Goal: Task Accomplishment & Management: Complete application form

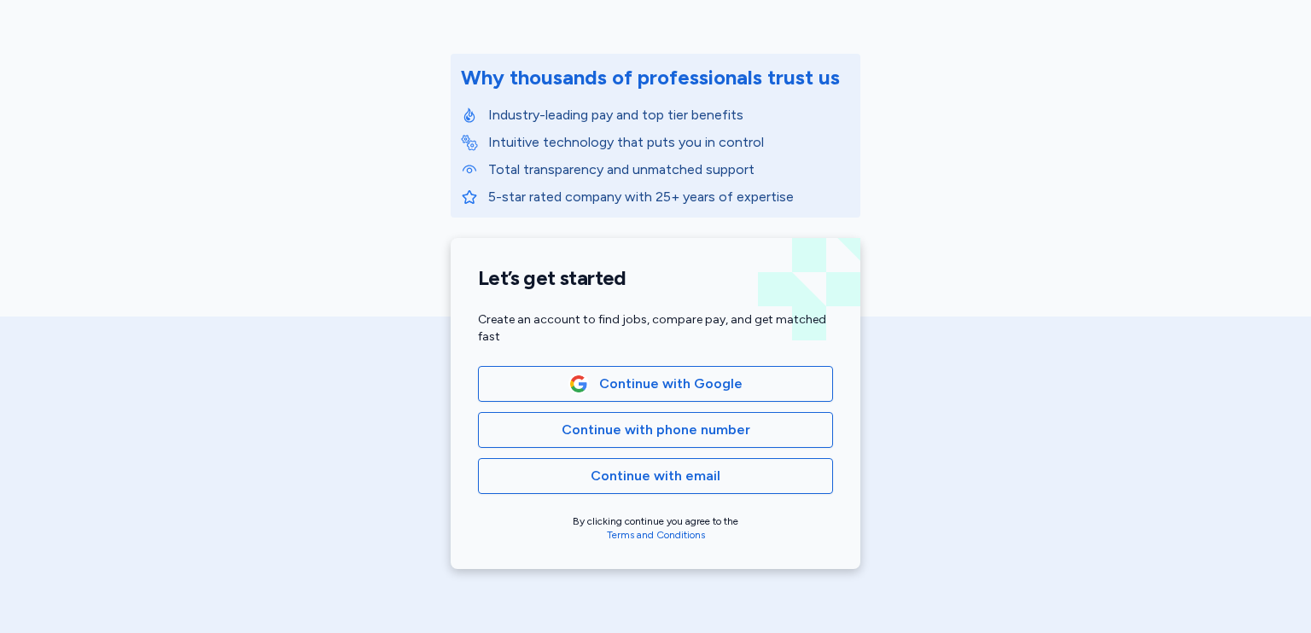
scroll to position [181, 0]
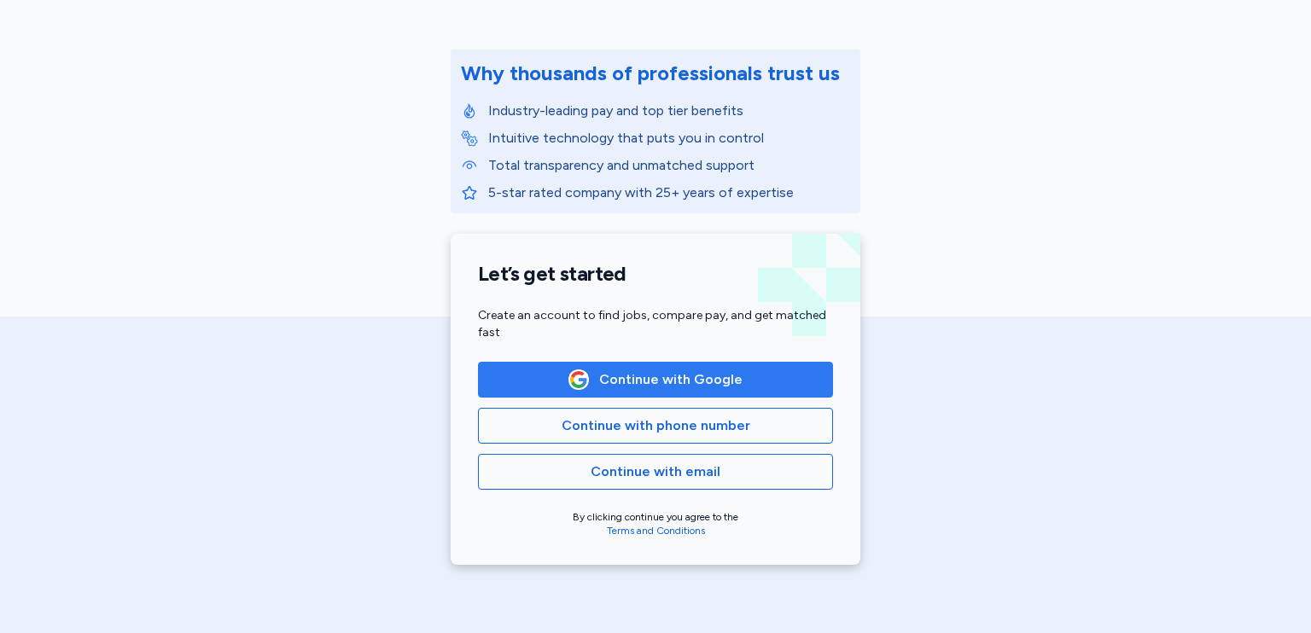
click at [730, 376] on span "Continue with Google" at bounding box center [670, 380] width 143 height 20
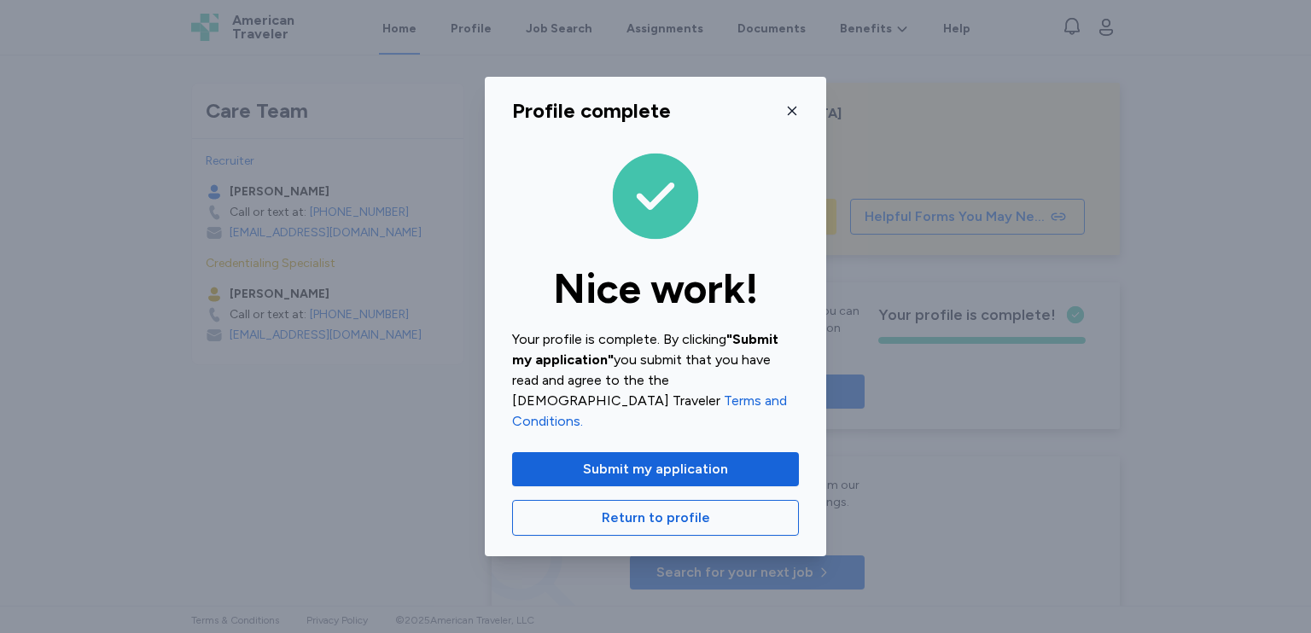
click at [792, 115] on icon "button" at bounding box center [792, 111] width 9 height 9
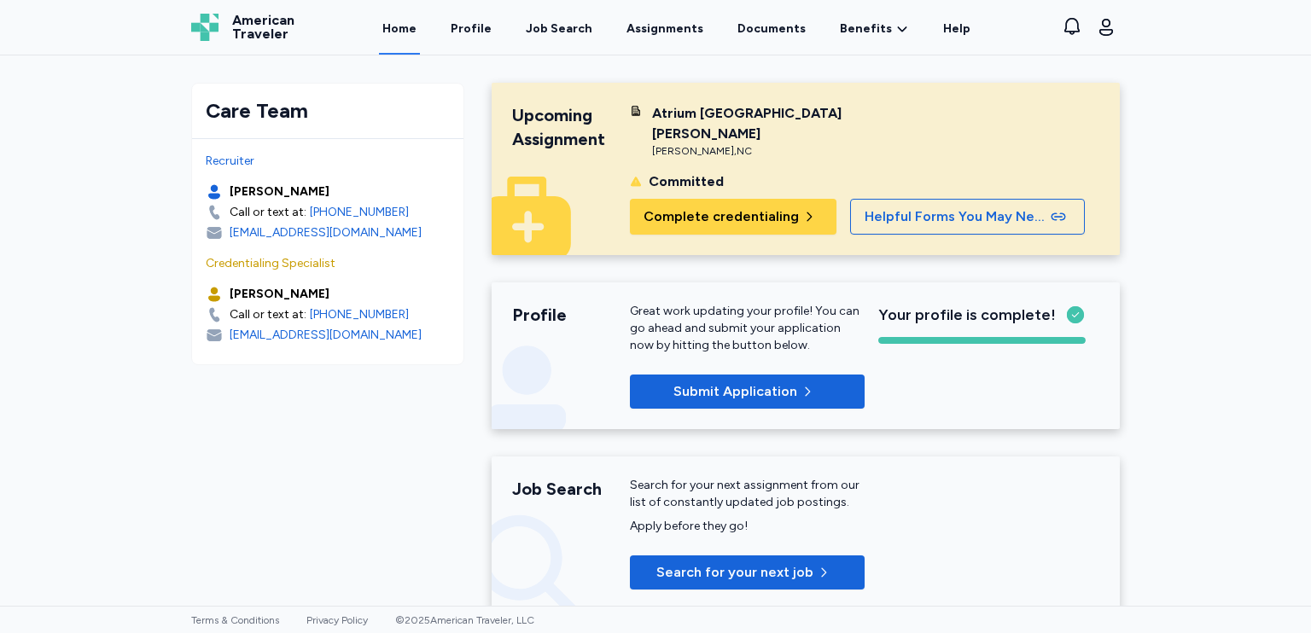
click at [1191, 299] on div "Care Team Recruiter [PERSON_NAME] Call or text at: [PHONE_NUMBER] [EMAIL_ADDRES…" at bounding box center [655, 330] width 1311 height 551
click at [742, 207] on span "Complete credentialing" at bounding box center [721, 217] width 155 height 20
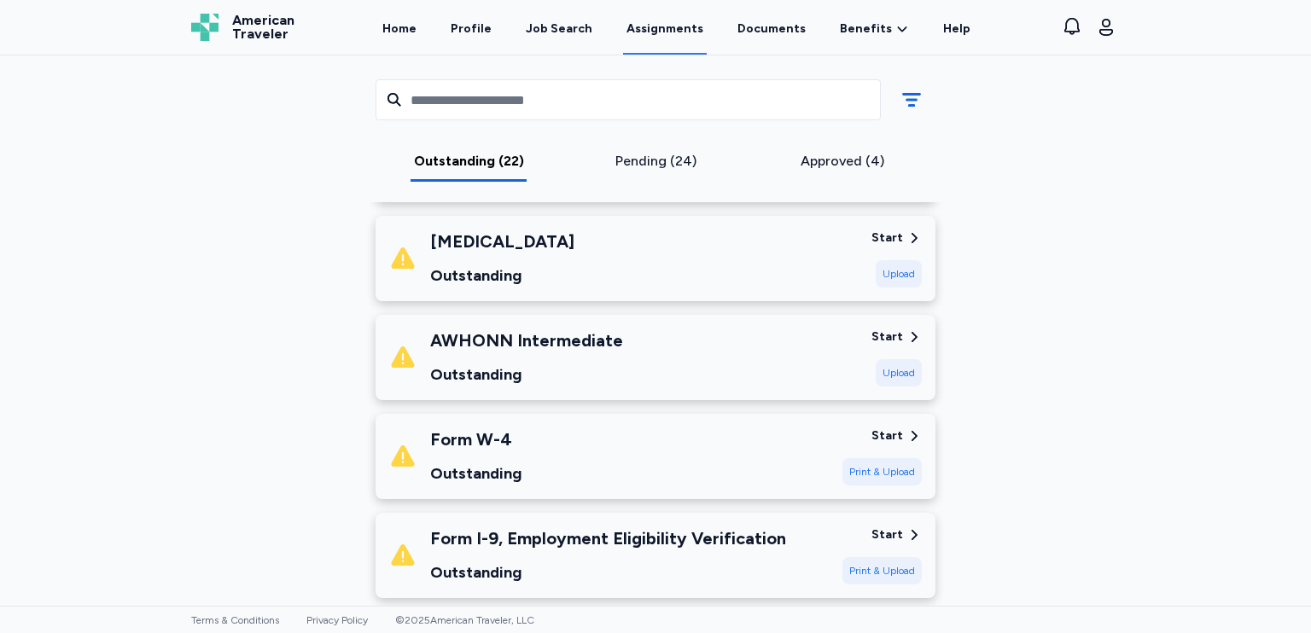
scroll to position [1328, 0]
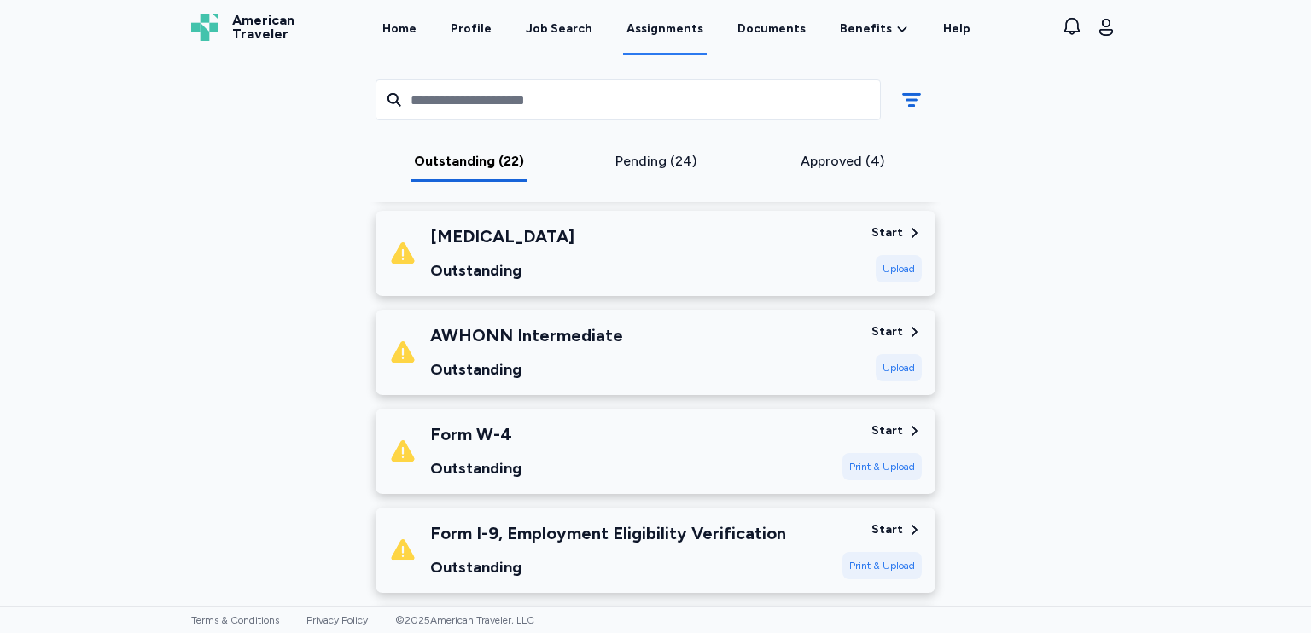
click at [880, 370] on div "Upload" at bounding box center [899, 367] width 46 height 27
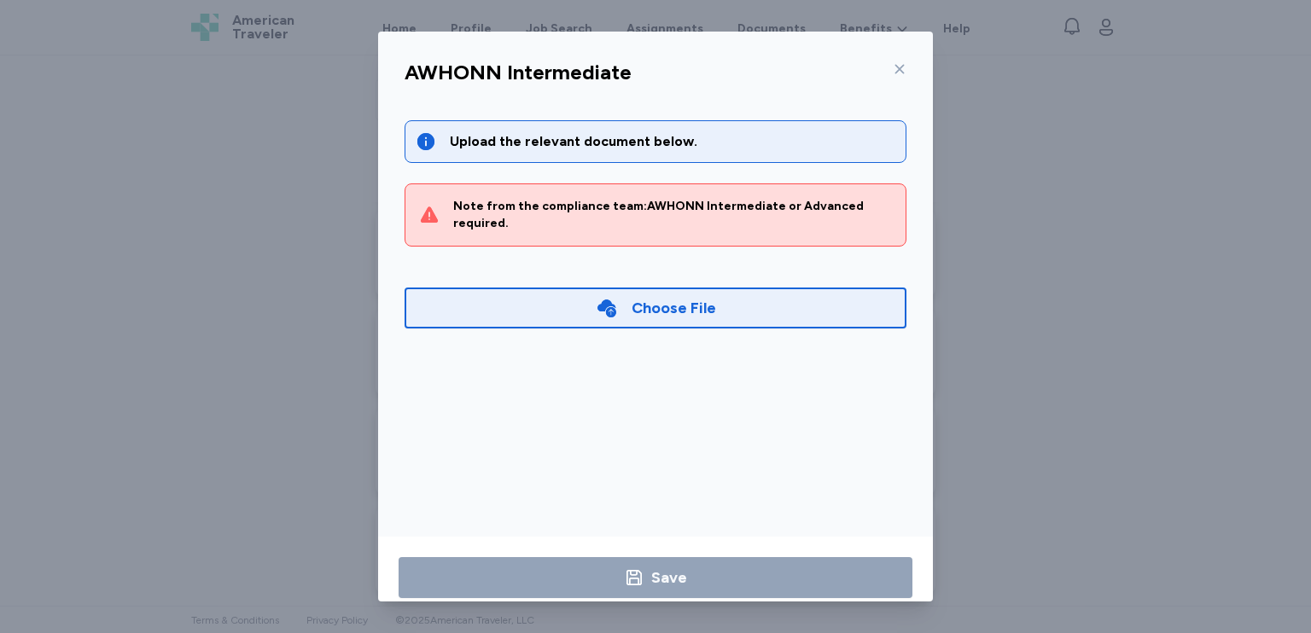
click at [717, 291] on div "Choose File" at bounding box center [656, 308] width 502 height 41
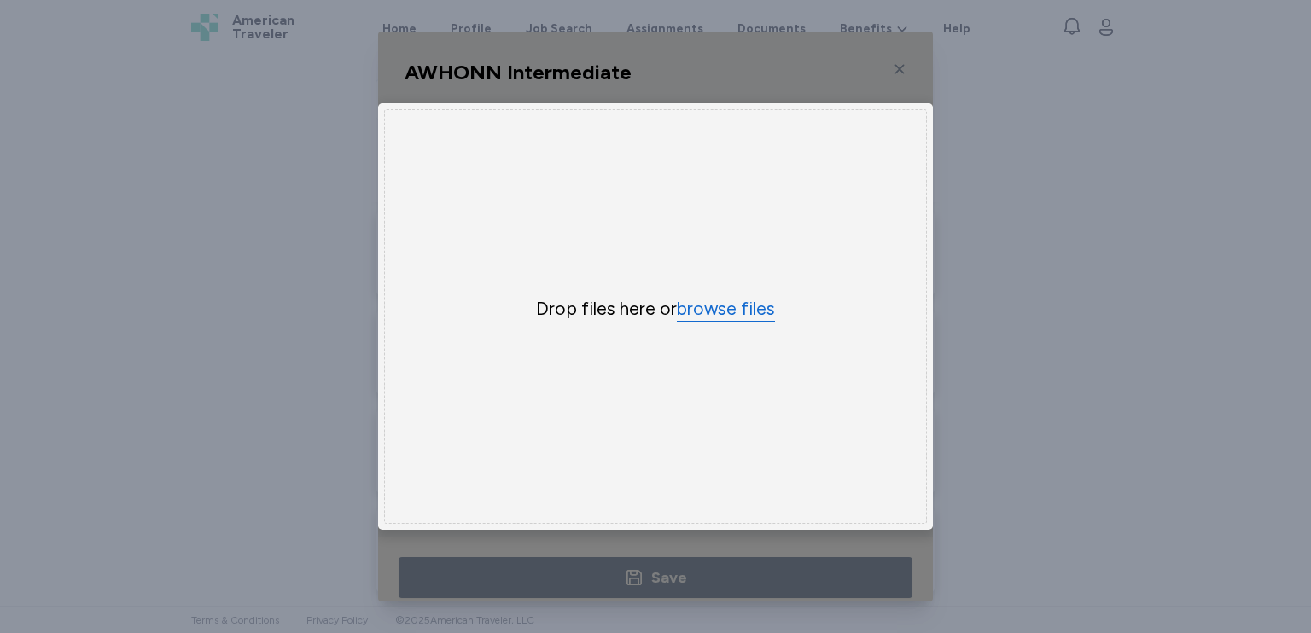
click at [715, 298] on button "browse files" at bounding box center [726, 309] width 98 height 25
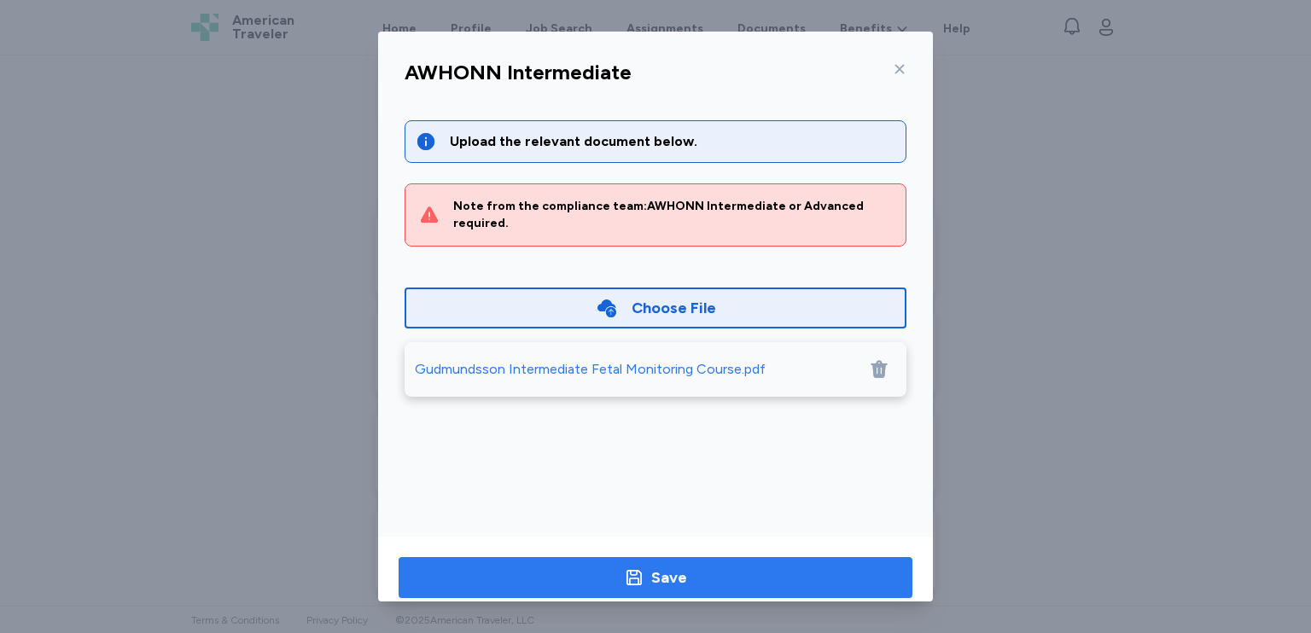
click at [591, 588] on span "Save" at bounding box center [655, 578] width 487 height 24
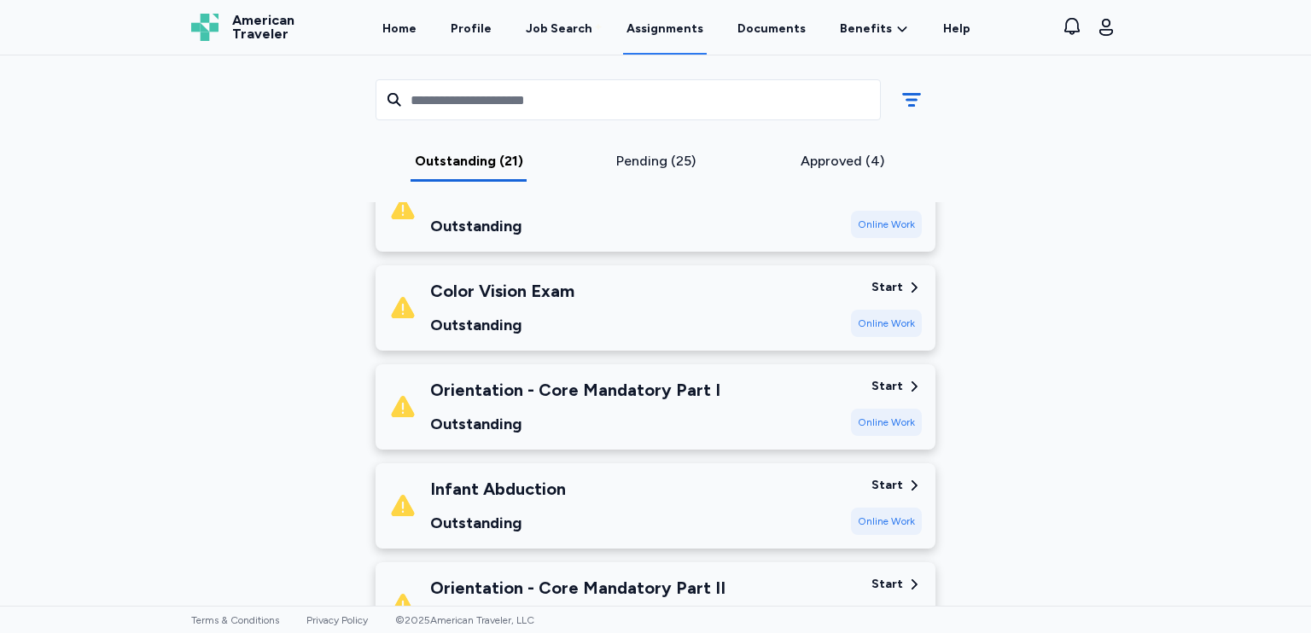
scroll to position [1871, 0]
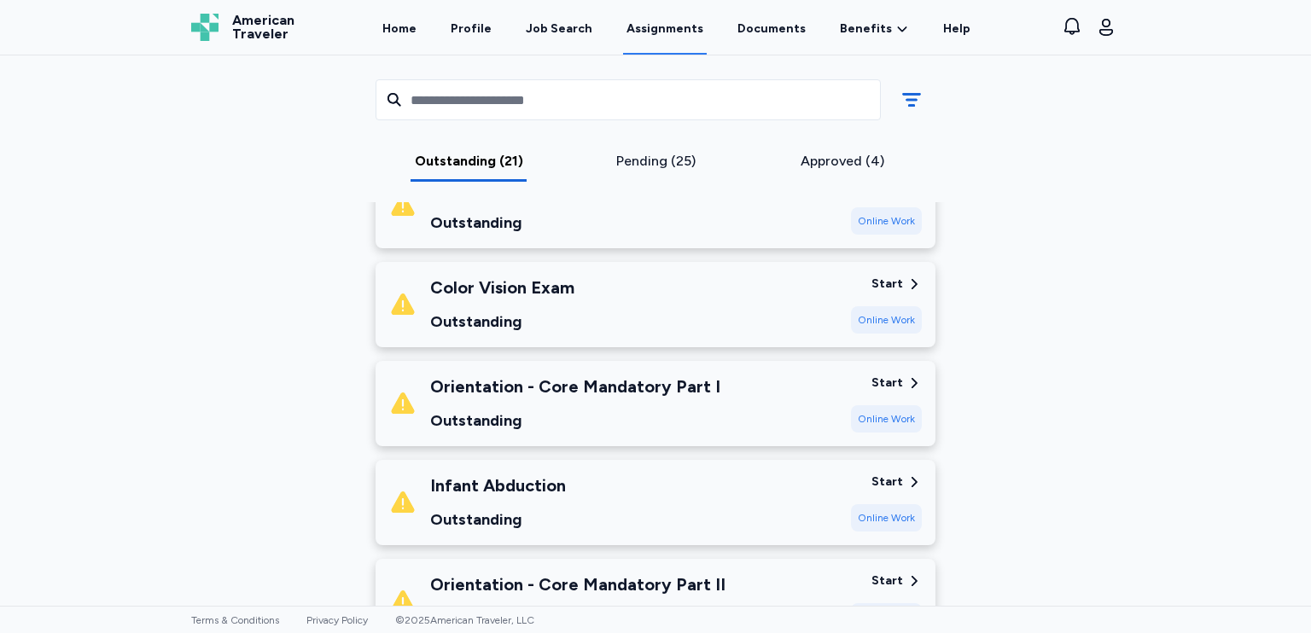
click at [886, 289] on div "Start" at bounding box center [888, 284] width 32 height 17
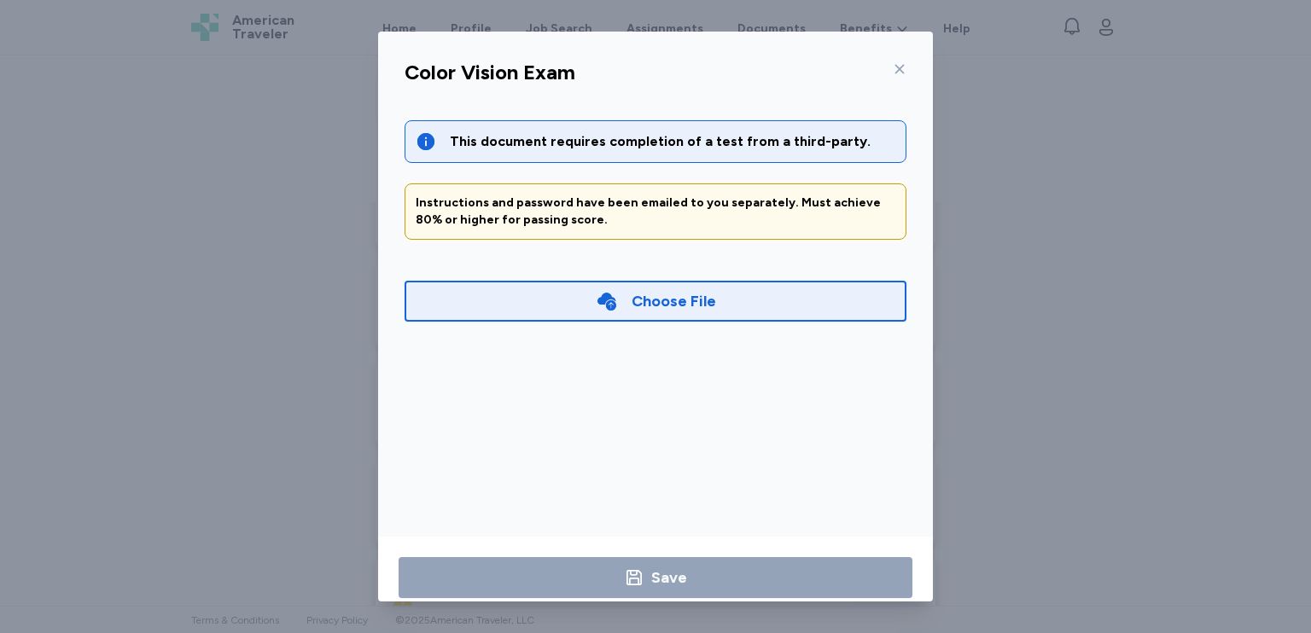
click at [899, 72] on icon at bounding box center [900, 69] width 14 height 14
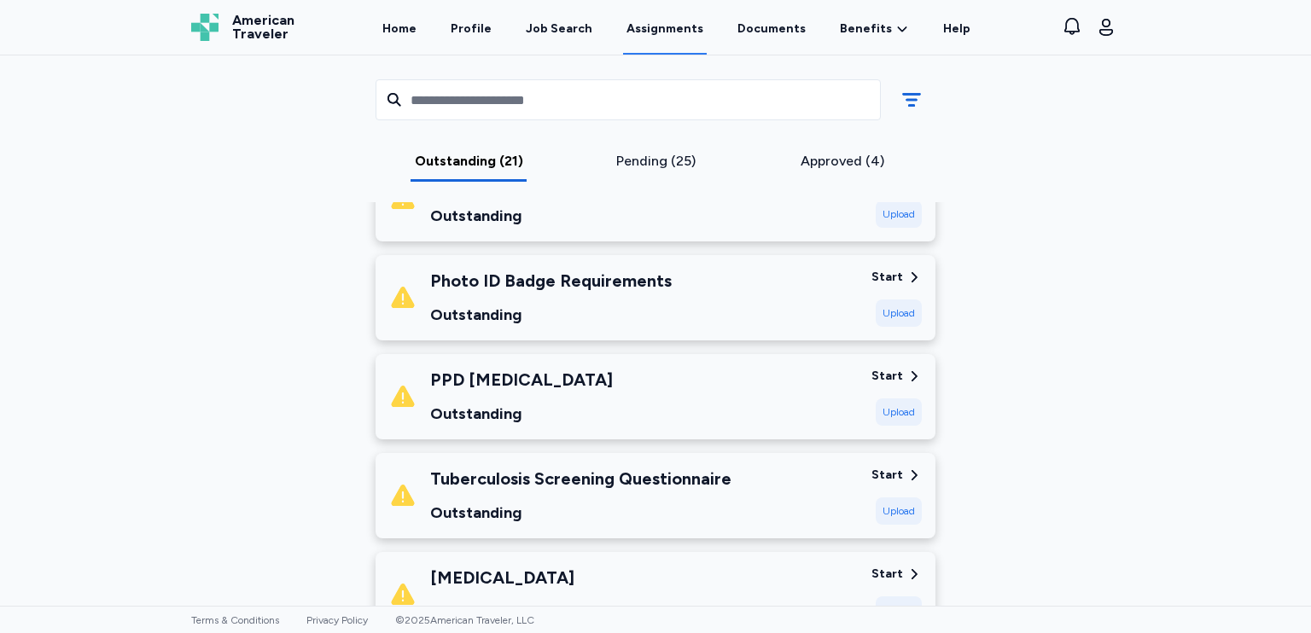
scroll to position [990, 0]
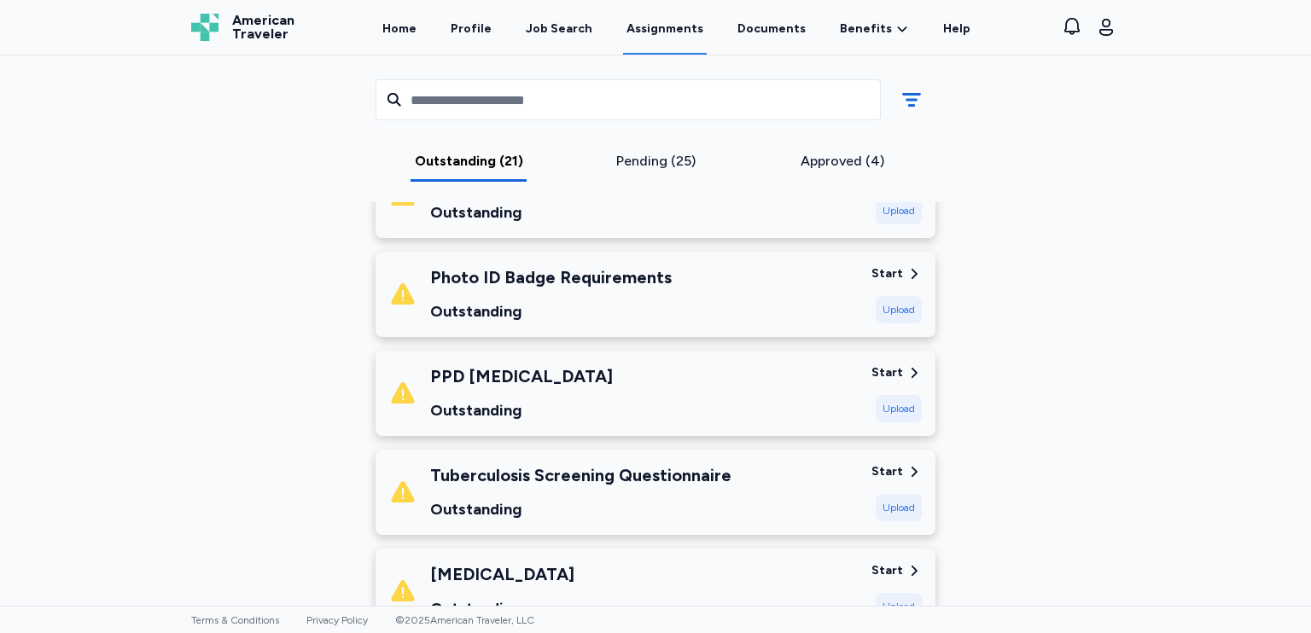
click at [886, 465] on div "Start" at bounding box center [888, 472] width 32 height 17
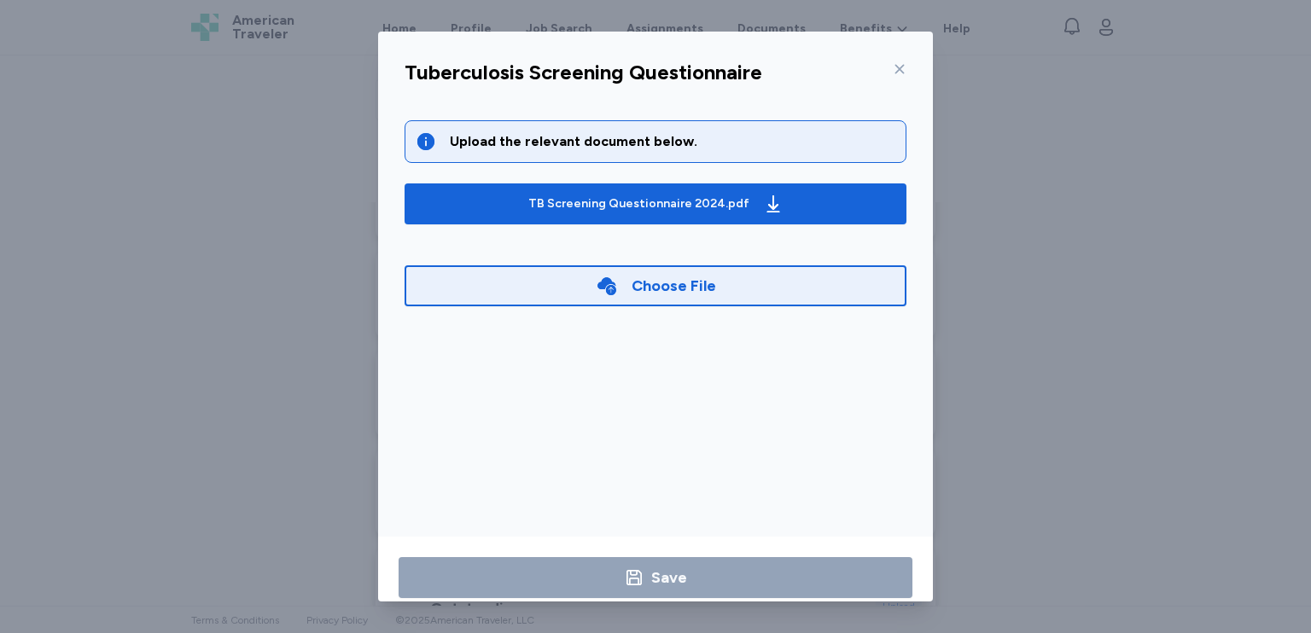
click at [714, 281] on div "Choose File" at bounding box center [656, 285] width 502 height 41
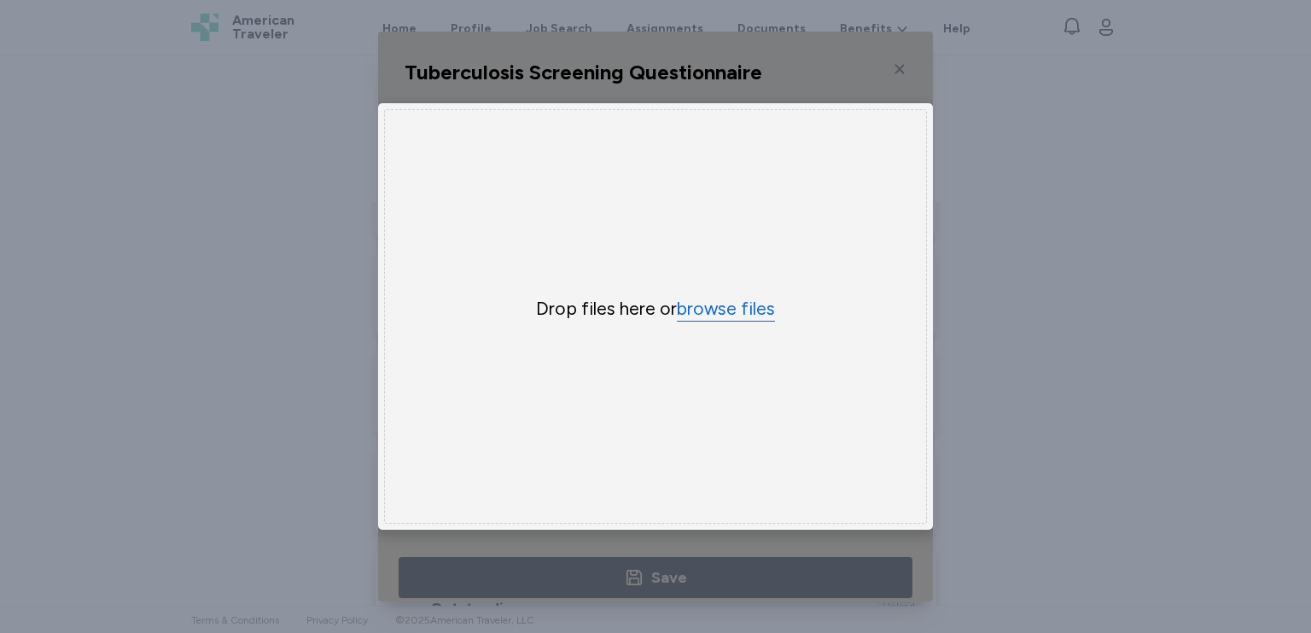
click at [712, 306] on button "browse files" at bounding box center [726, 309] width 98 height 25
click at [694, 534] on div "Uppy Dashboard Window (Press escape to close)" at bounding box center [655, 317] width 555 height 570
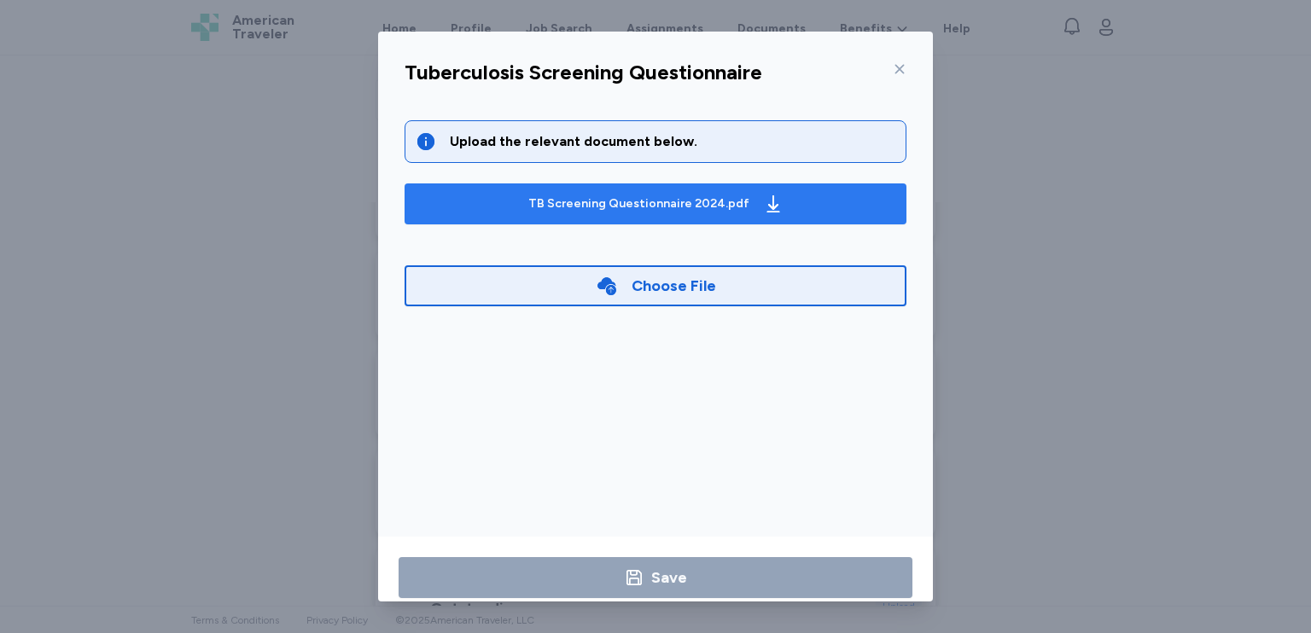
click at [738, 199] on div "TB Screening Questionnaire 2024.pdf" at bounding box center [656, 203] width 262 height 27
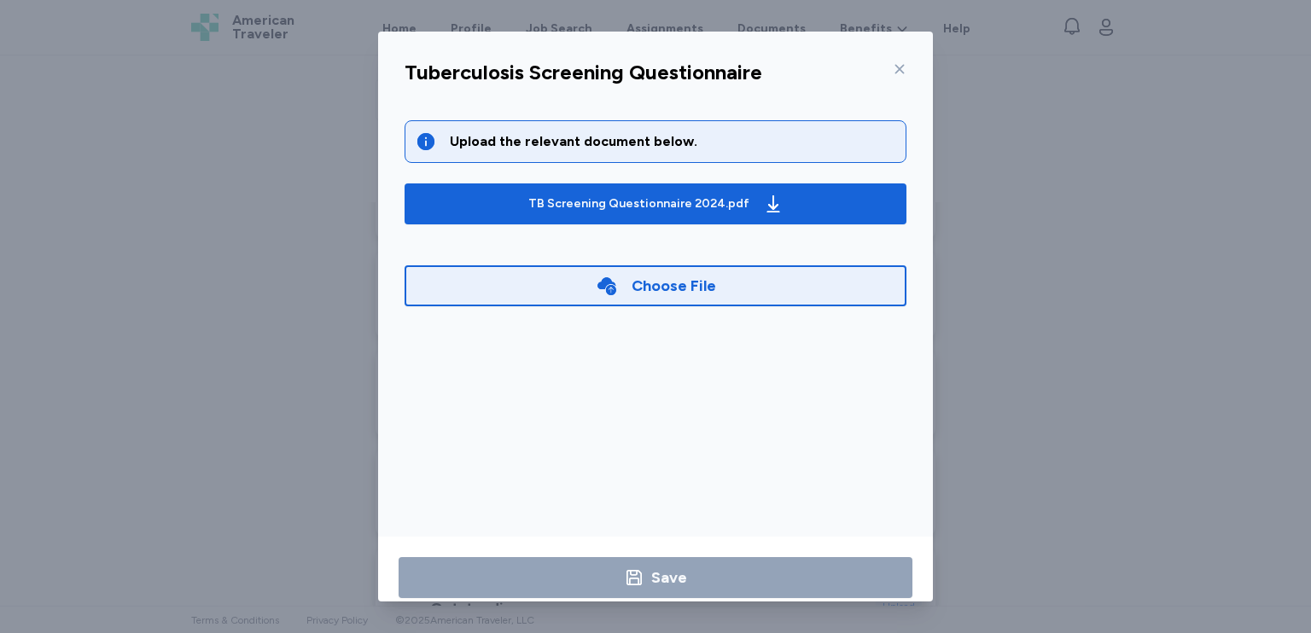
click at [357, 284] on div "Tuberculosis Screening Questionnaire Upload the relevant document below. TB Scr…" at bounding box center [655, 316] width 1311 height 633
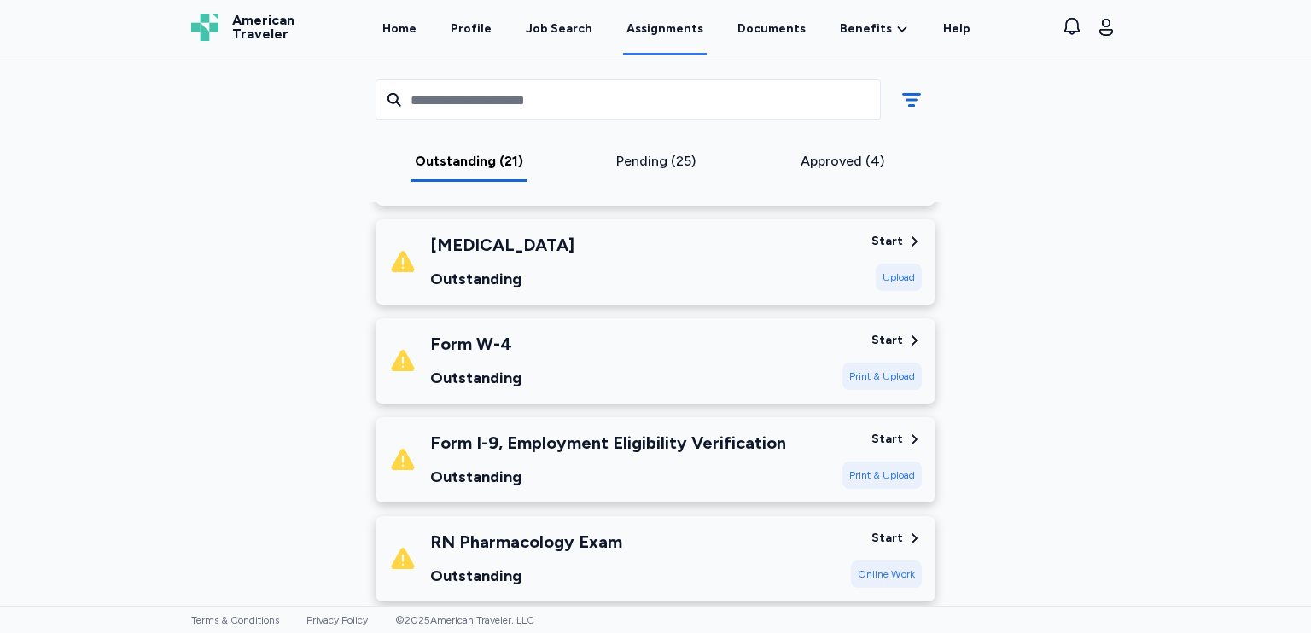
scroll to position [1332, 0]
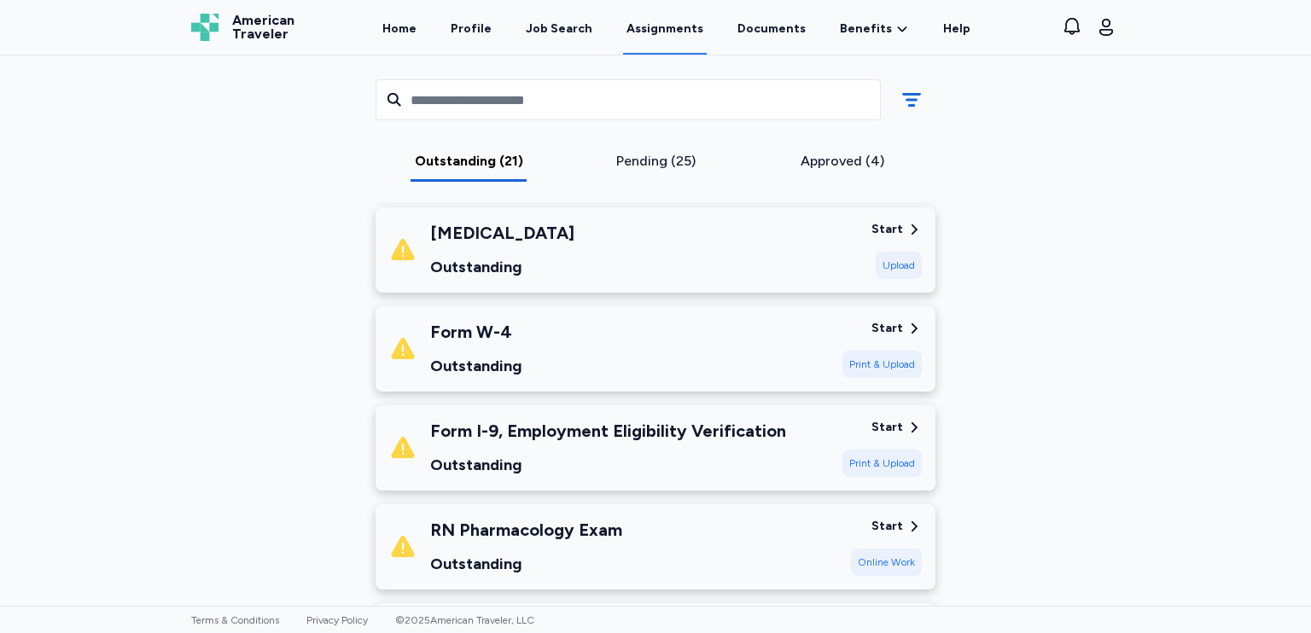
click at [891, 424] on div "Start" at bounding box center [888, 427] width 32 height 17
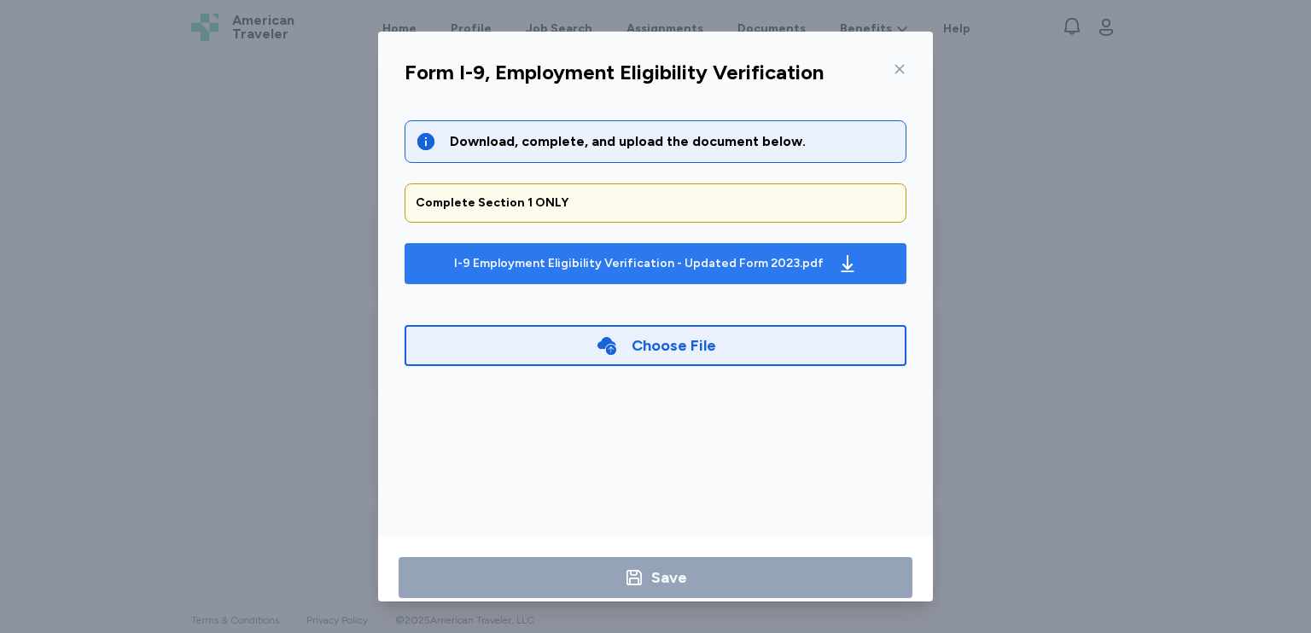
click at [663, 256] on div "I-9 Employment Eligibility Verification - Updated Form 2023.pdf" at bounding box center [639, 263] width 370 height 17
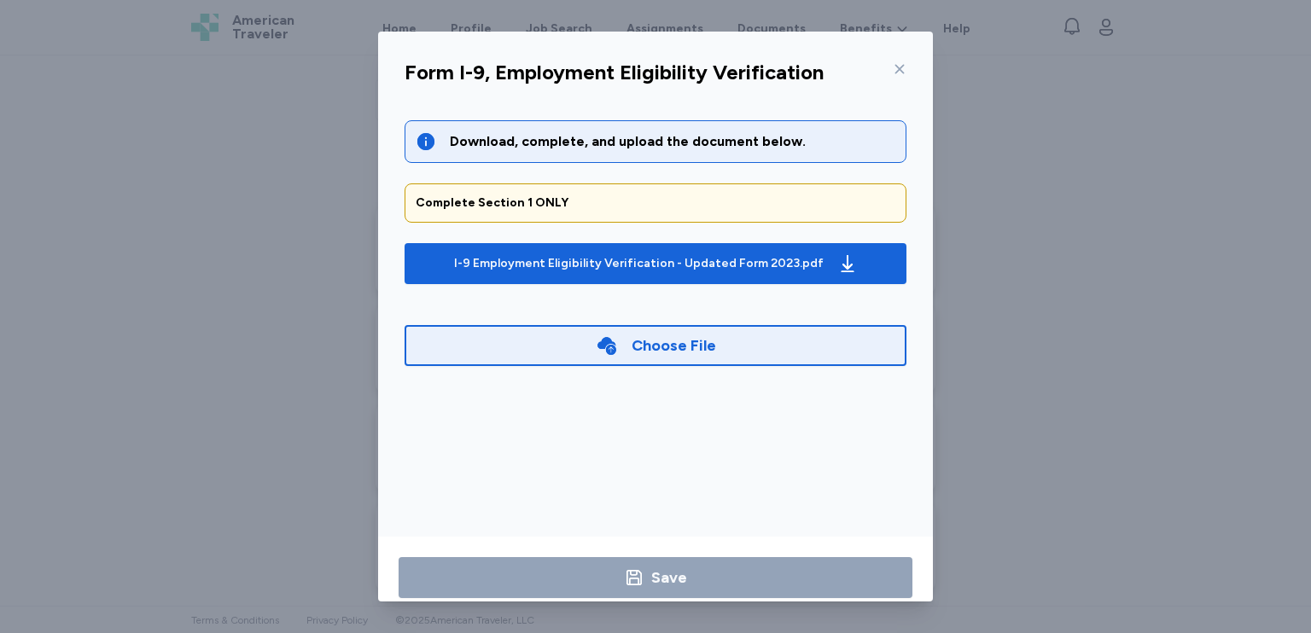
click at [234, 264] on div "Form I-9, Employment Eligibility Verification Download, complete, and upload th…" at bounding box center [655, 316] width 1311 height 633
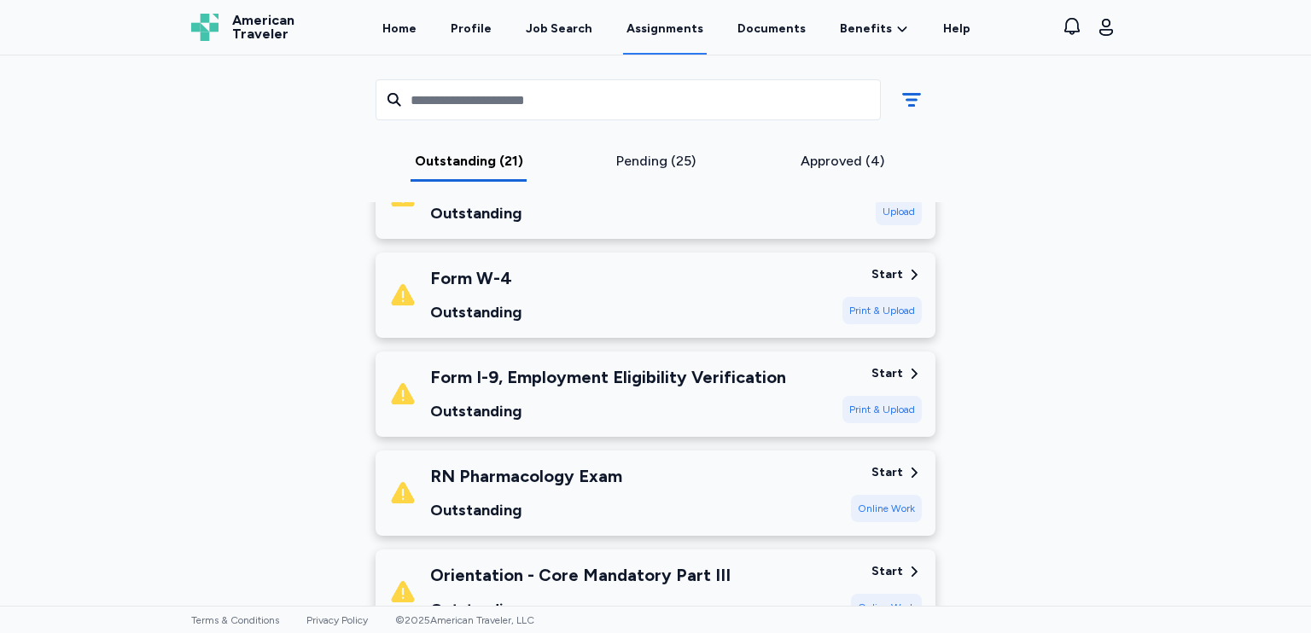
scroll to position [1386, 0]
click at [896, 267] on div "Start" at bounding box center [897, 273] width 50 height 17
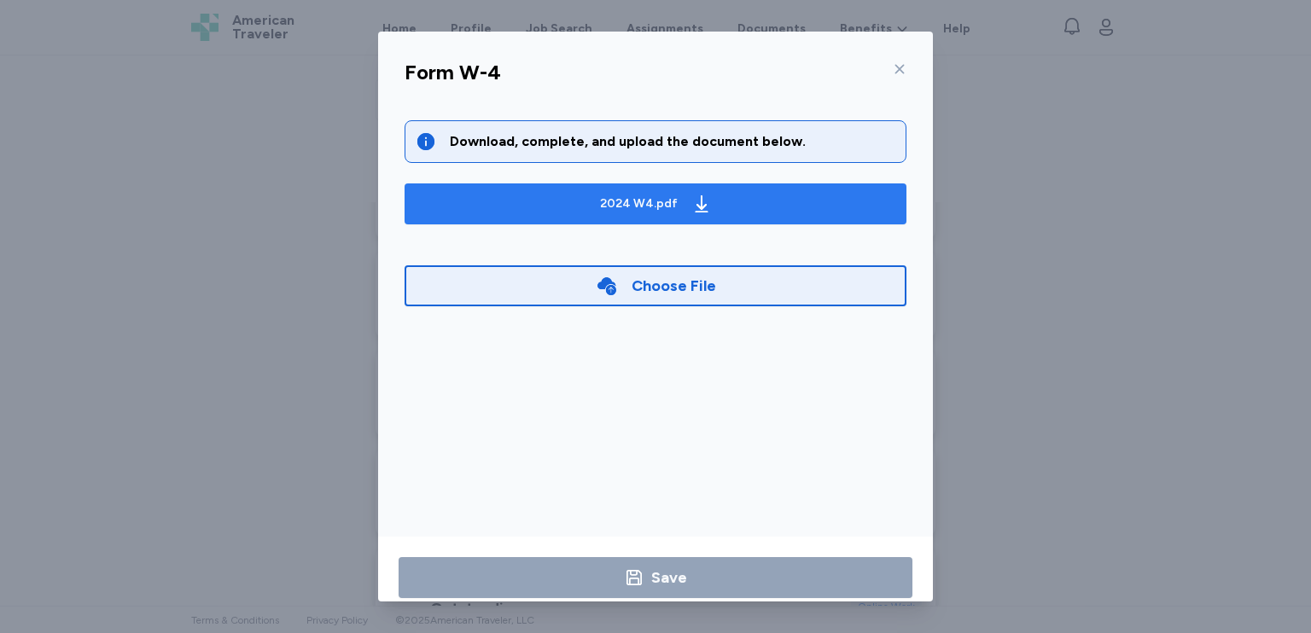
click at [748, 192] on span "2024 W4.pdf" at bounding box center [655, 203] width 475 height 27
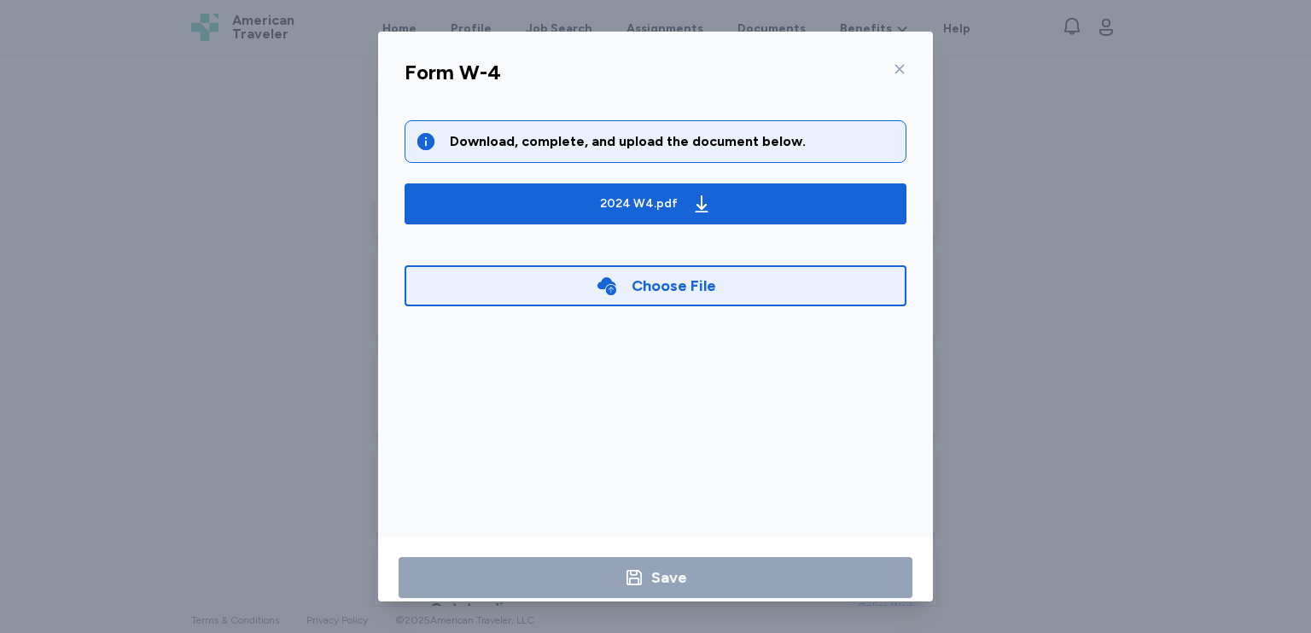
click at [248, 217] on div "Form W-4 Download, complete, and upload the document below. 2024 W4.pdf Choose …" at bounding box center [655, 316] width 1311 height 633
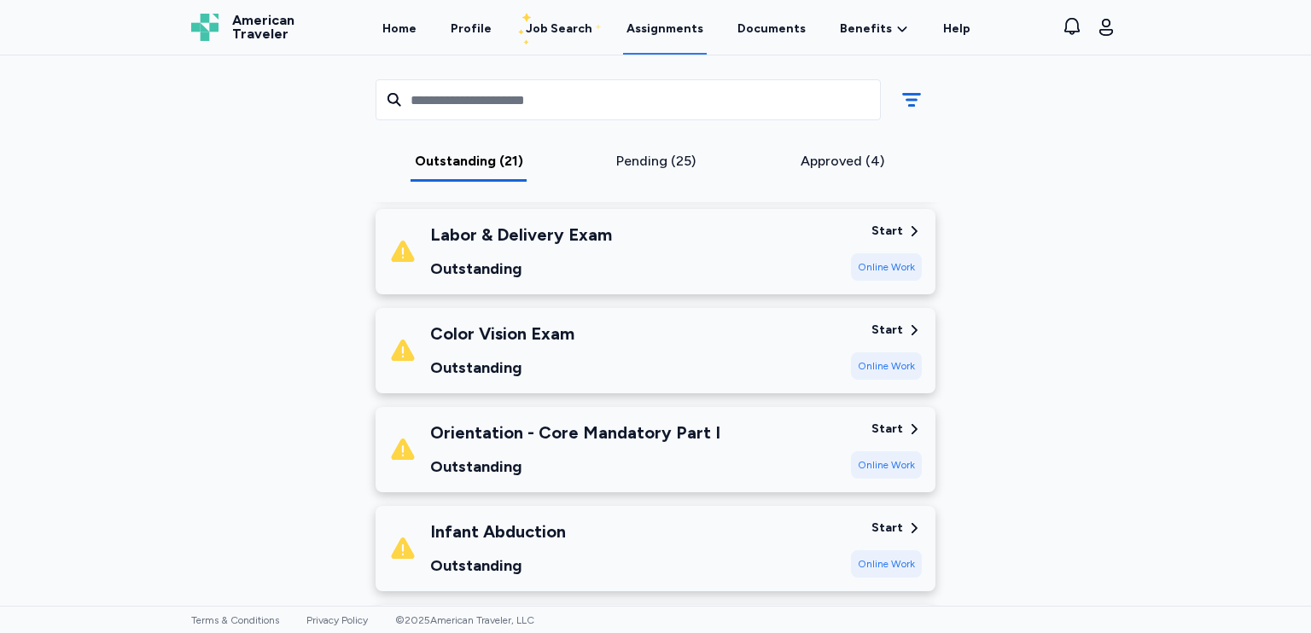
scroll to position [1826, 0]
